Goal: Task Accomplishment & Management: Manage account settings

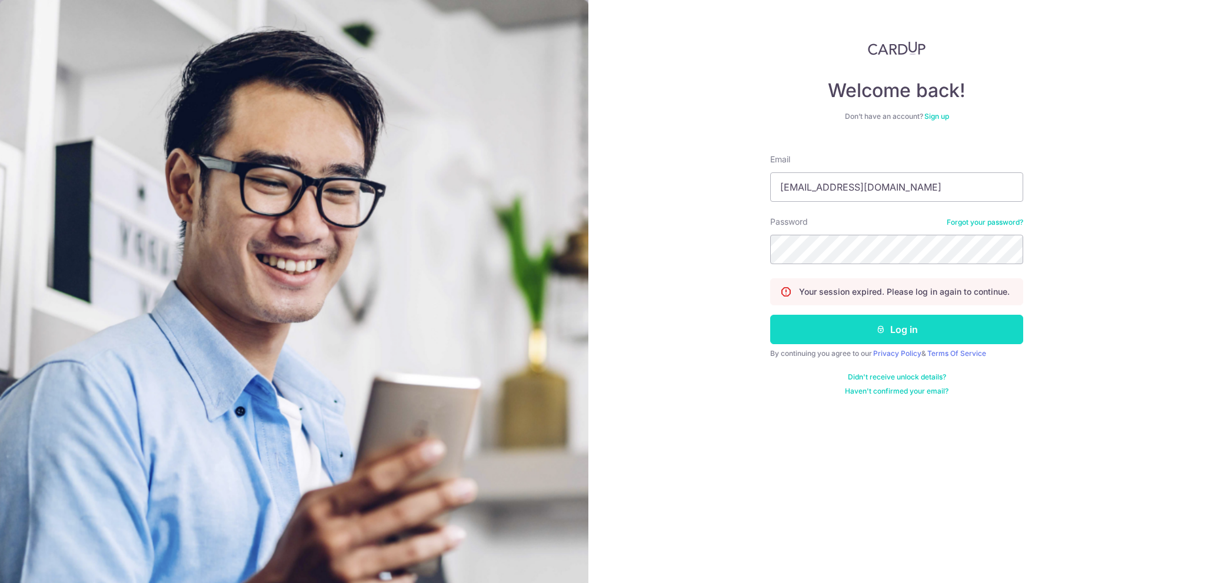
click at [902, 326] on button "Log in" at bounding box center [896, 329] width 253 height 29
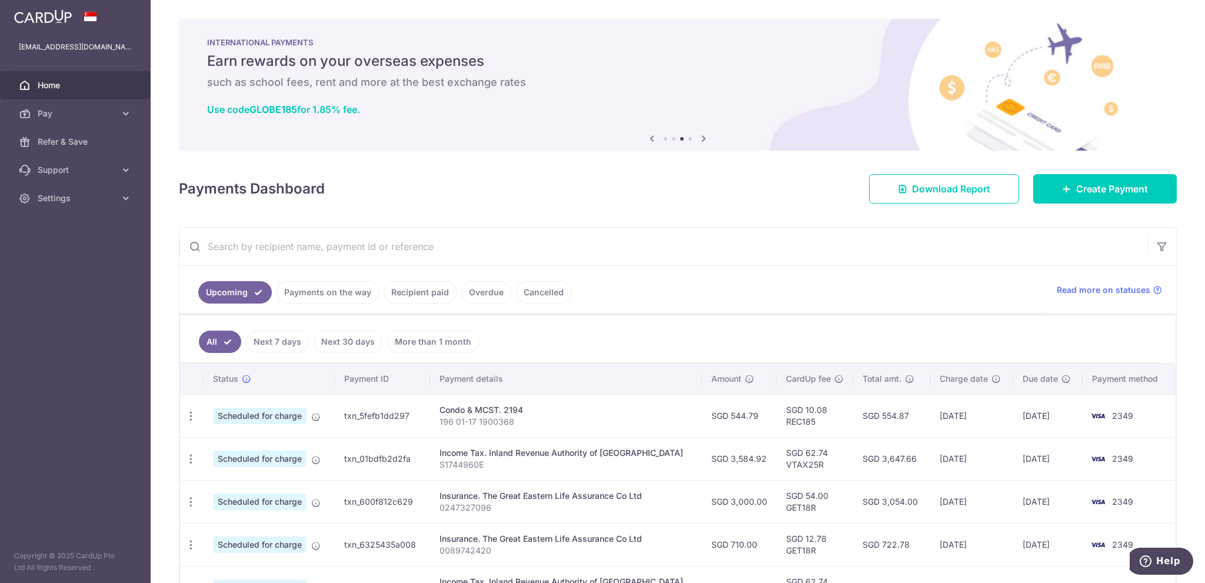
scroll to position [118, 0]
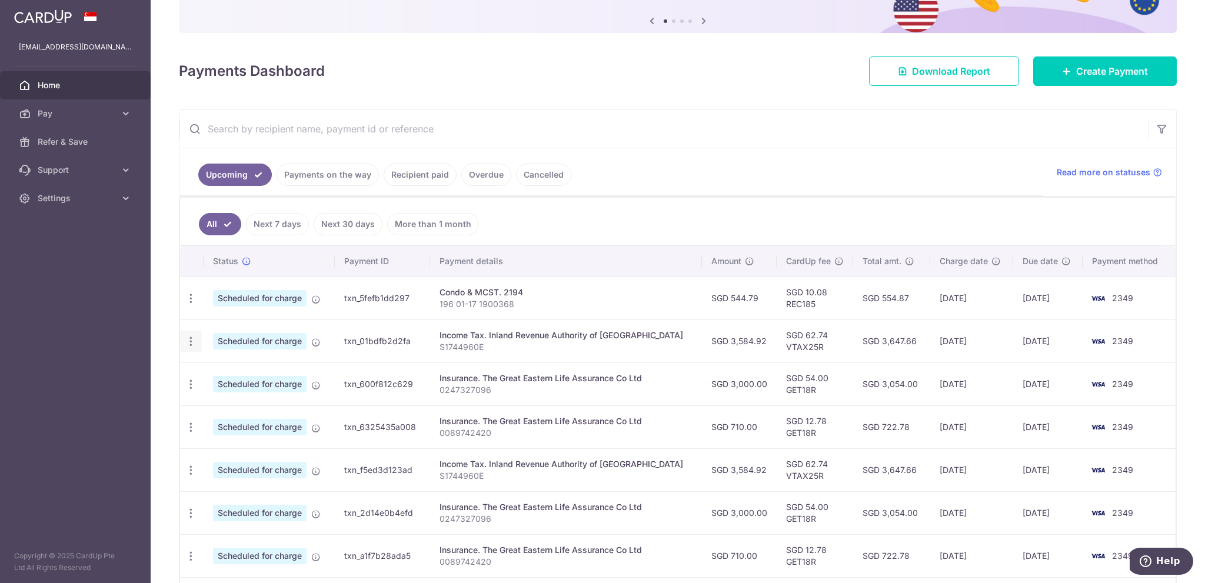
click at [189, 336] on icon "button" at bounding box center [191, 341] width 12 height 12
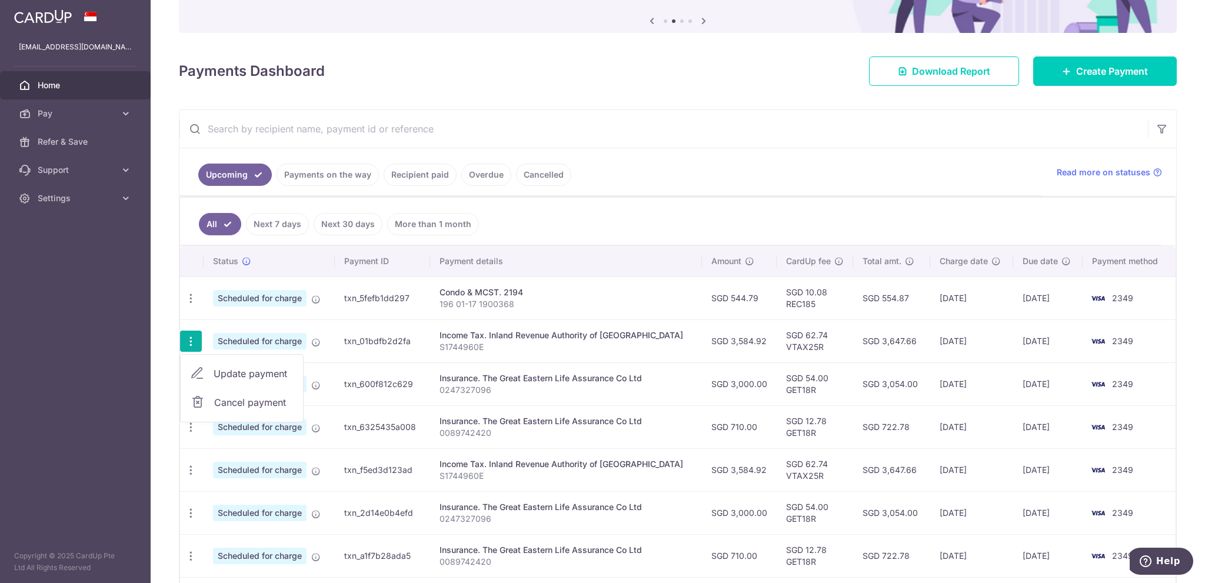
click at [235, 399] on span "Cancel payment" at bounding box center [253, 402] width 79 height 14
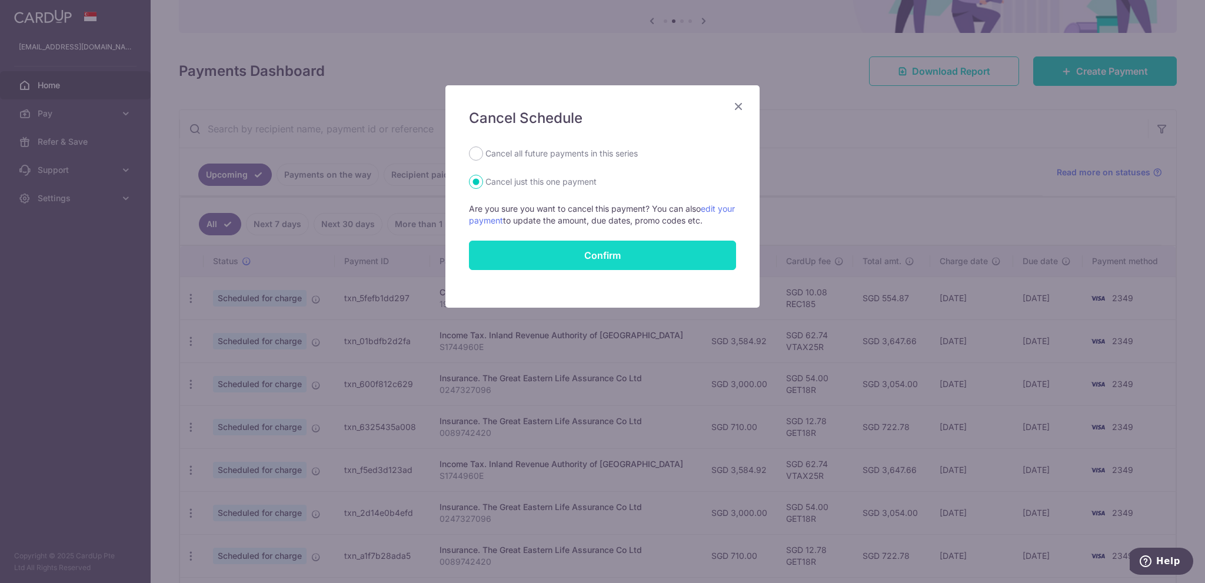
click at [595, 253] on button "Confirm" at bounding box center [602, 255] width 267 height 29
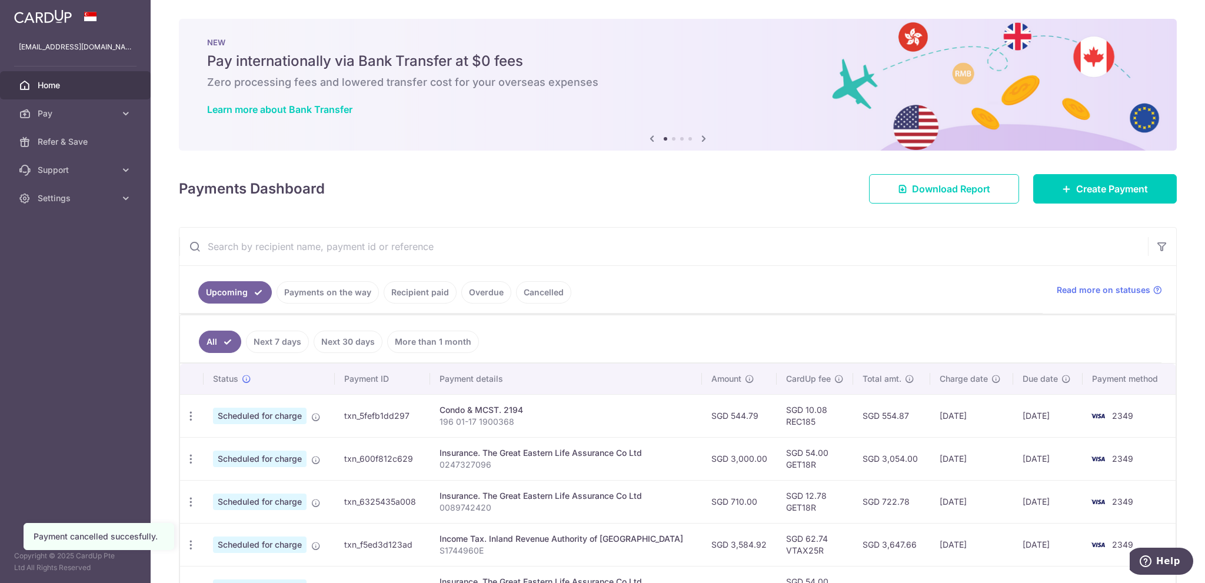
scroll to position [59, 0]
